Goal: Task Accomplishment & Management: Manage account settings

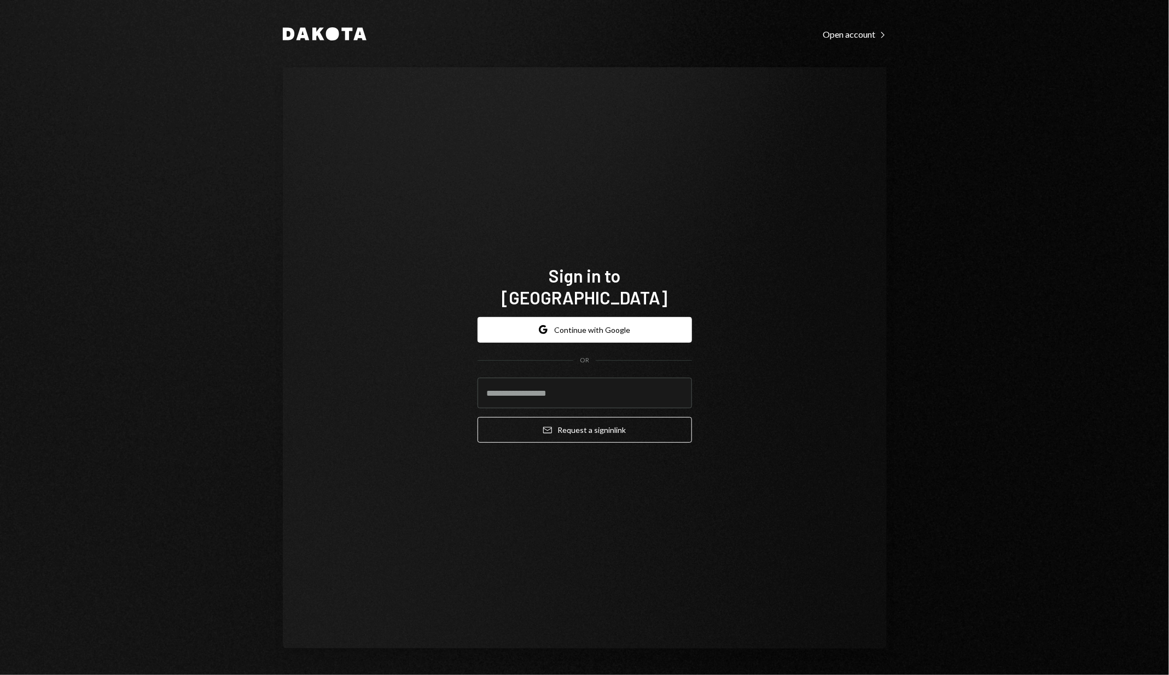
click at [0, 675] on com-1password-button at bounding box center [0, 675] width 0 height 0
type input "**********"
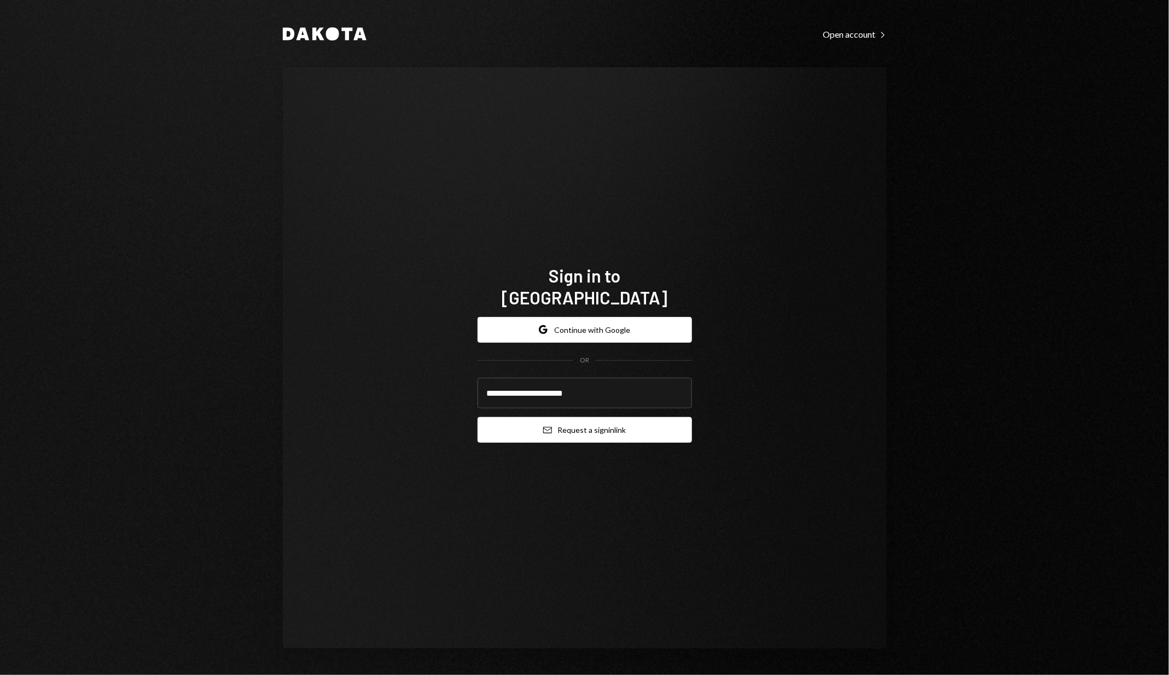
click at [585, 422] on button "Email Request a sign in link" at bounding box center [584, 430] width 214 height 26
